Goal: Transaction & Acquisition: Purchase product/service

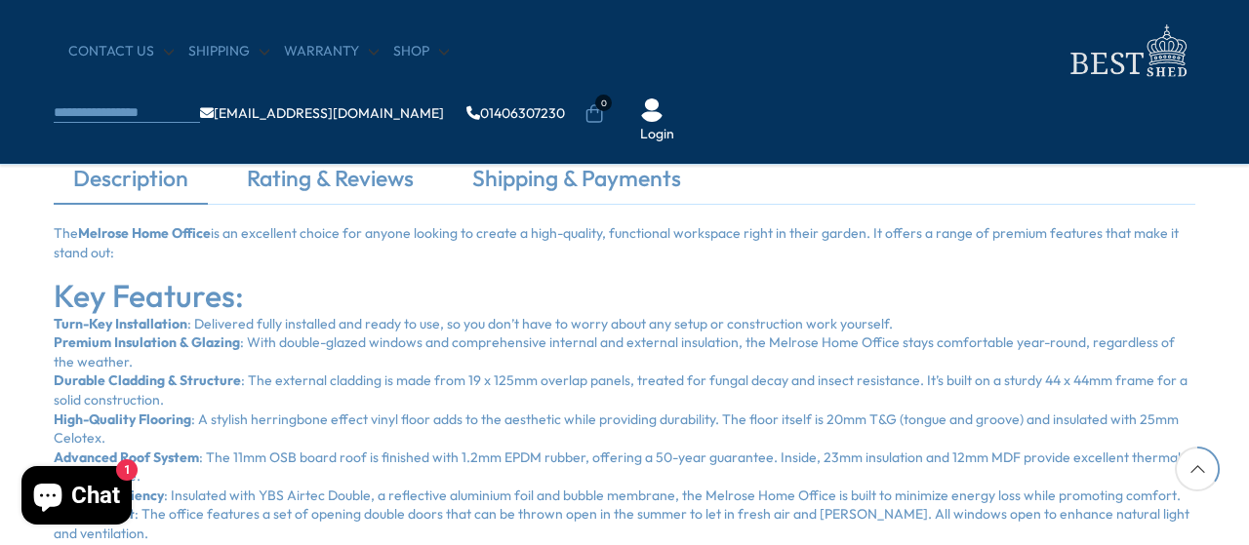
scroll to position [1301, 0]
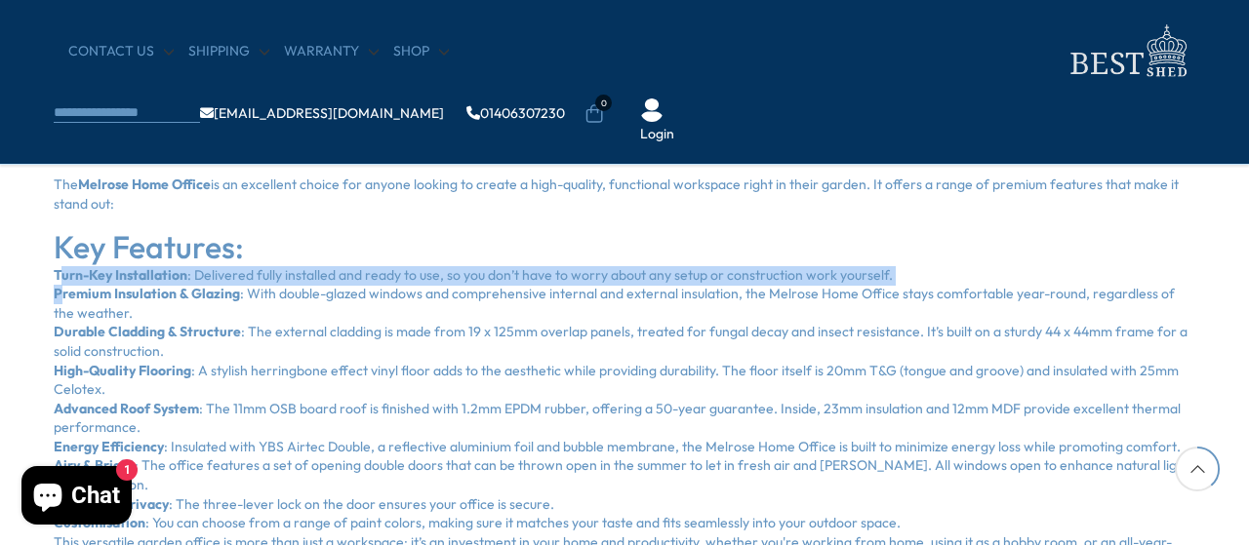
drag, startPoint x: 58, startPoint y: 270, endPoint x: 61, endPoint y: 298, distance: 27.6
click at [61, 298] on ul "Turn-Key Installation : Delivered fully installed and ready to use, so you don’…" at bounding box center [625, 399] width 1142 height 267
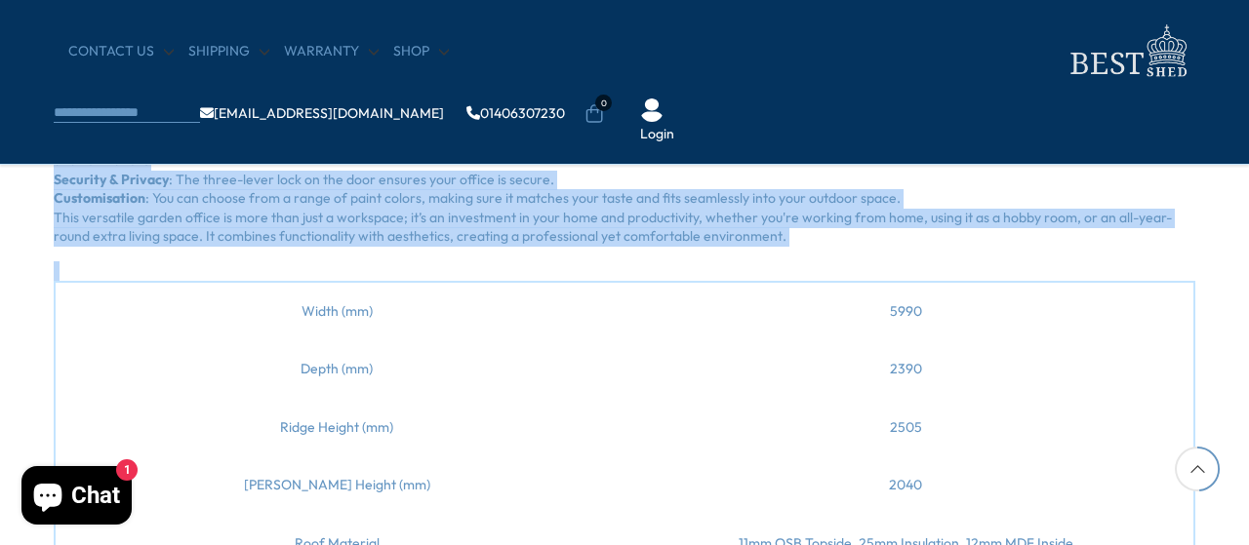
scroll to position [1626, 0]
drag, startPoint x: 55, startPoint y: 266, endPoint x: 761, endPoint y: 240, distance: 707.0
click at [761, 240] on div "The Melrose Home Office is an excellent choice for anyone looking to create a h…" at bounding box center [625, 426] width 1142 height 1150
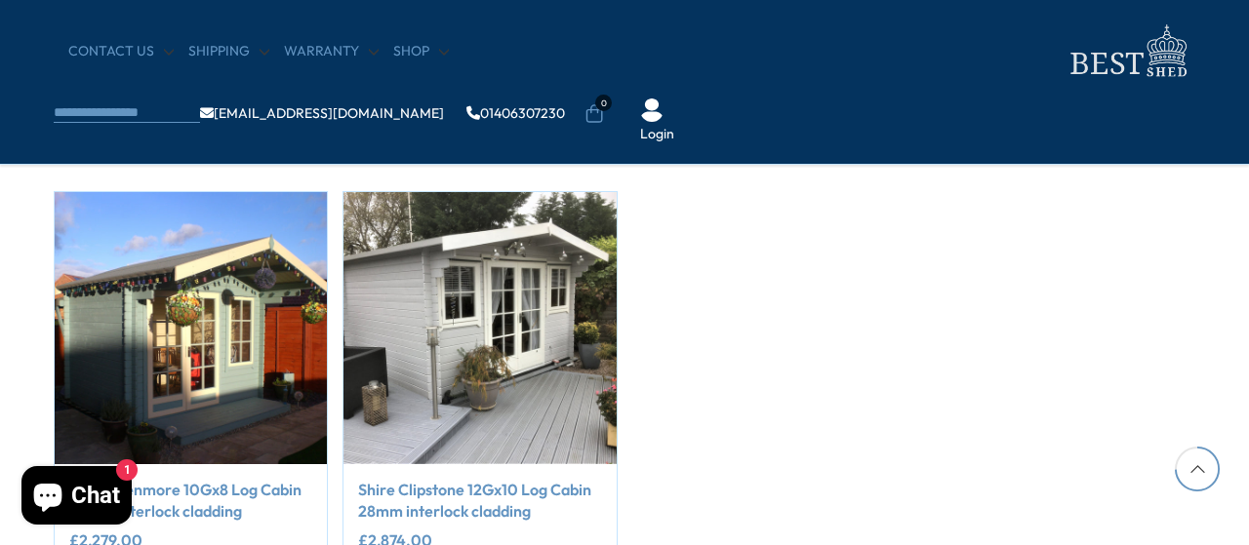
scroll to position [2601, 0]
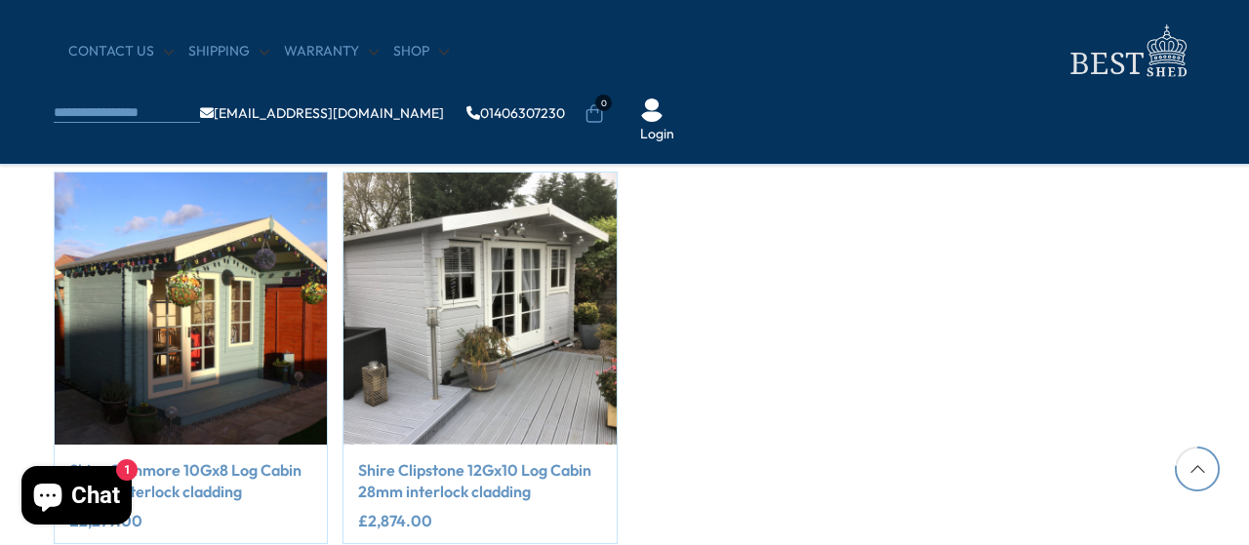
copy div "Turn-Key Installation : Delivered fully installed and ready to use, so you don’…"
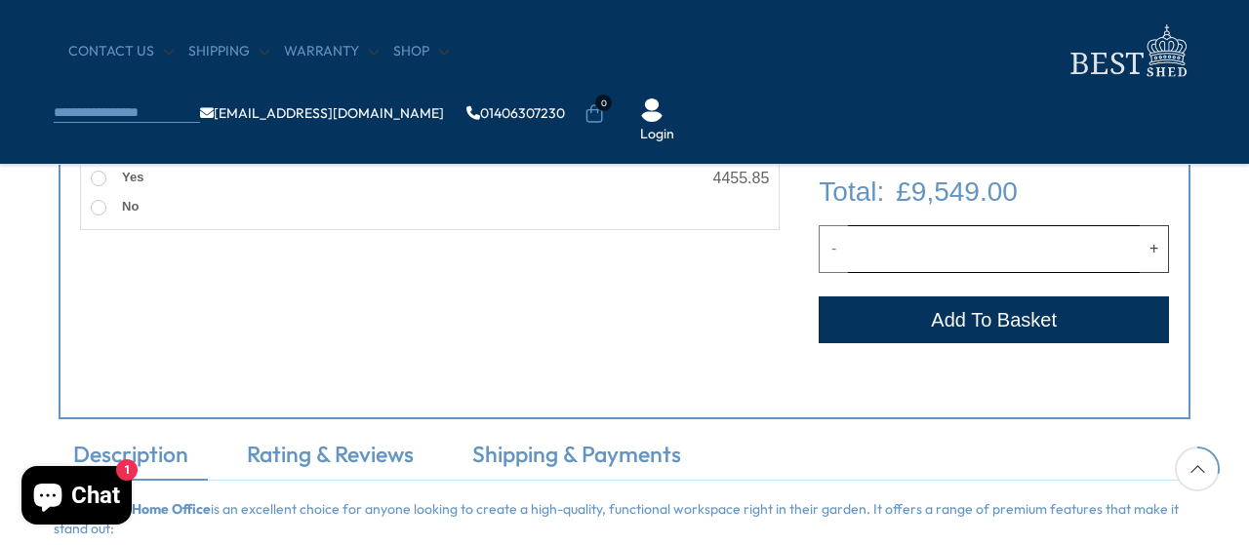
scroll to position [325, 0]
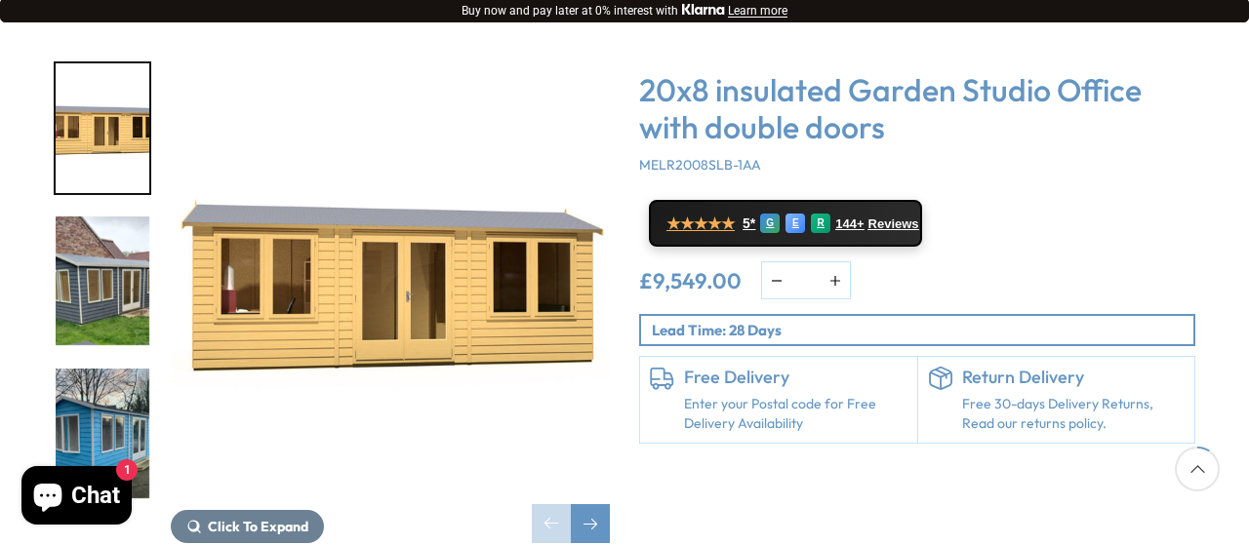
click at [412, 202] on img "1 / 9" at bounding box center [390, 280] width 439 height 439
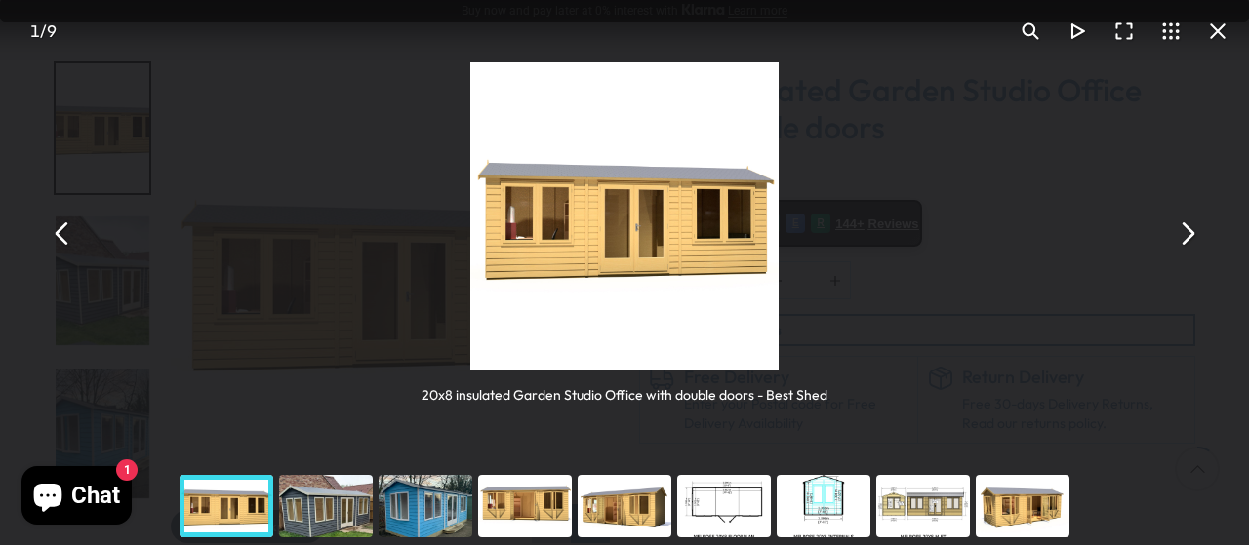
click at [1194, 245] on button "You can close this modal content with the ESC key" at bounding box center [1186, 234] width 47 height 47
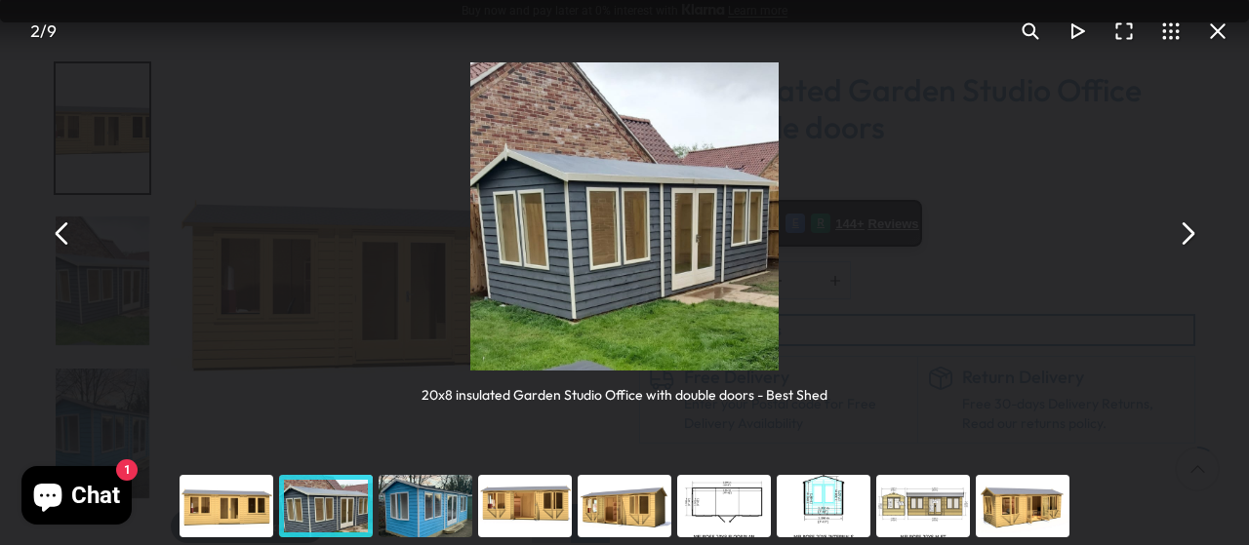
click at [1187, 245] on button "You can close this modal content with the ESC key" at bounding box center [1186, 234] width 47 height 47
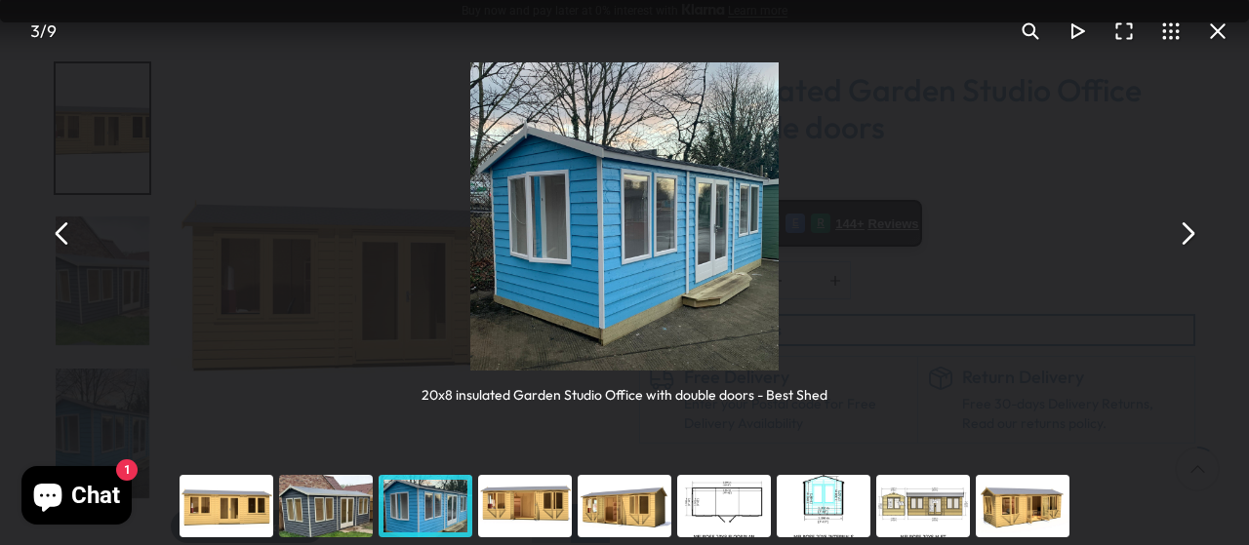
click at [1177, 223] on button "You can close this modal content with the ESC key" at bounding box center [1186, 234] width 47 height 47
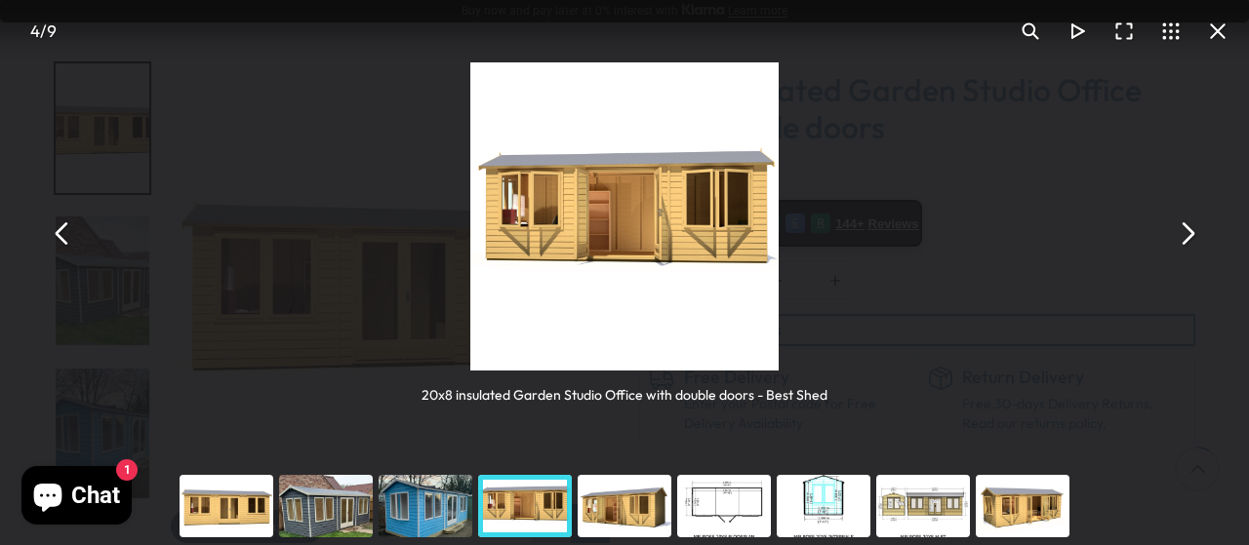
click at [1174, 239] on button "You can close this modal content with the ESC key" at bounding box center [1186, 234] width 47 height 47
